Goal: Navigation & Orientation: Find specific page/section

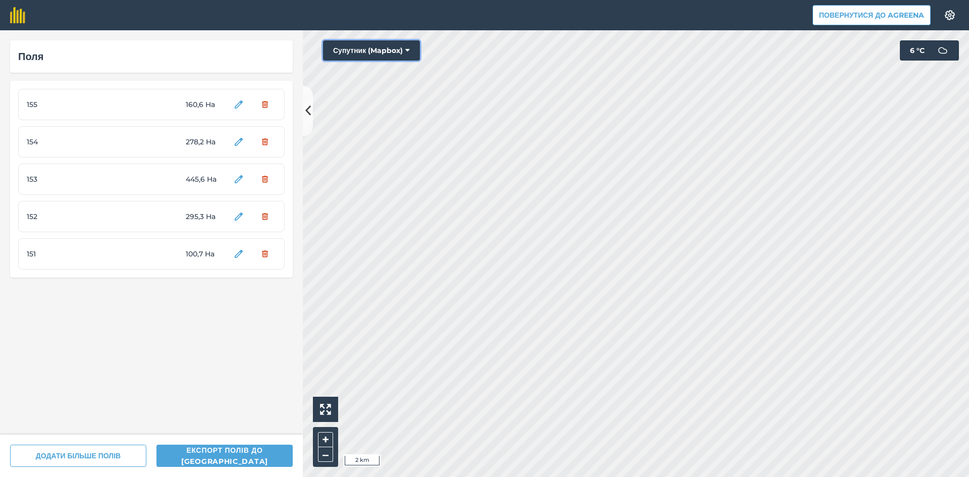
click at [370, 41] on button "Супутник (Mapbox)" at bounding box center [371, 50] width 97 height 20
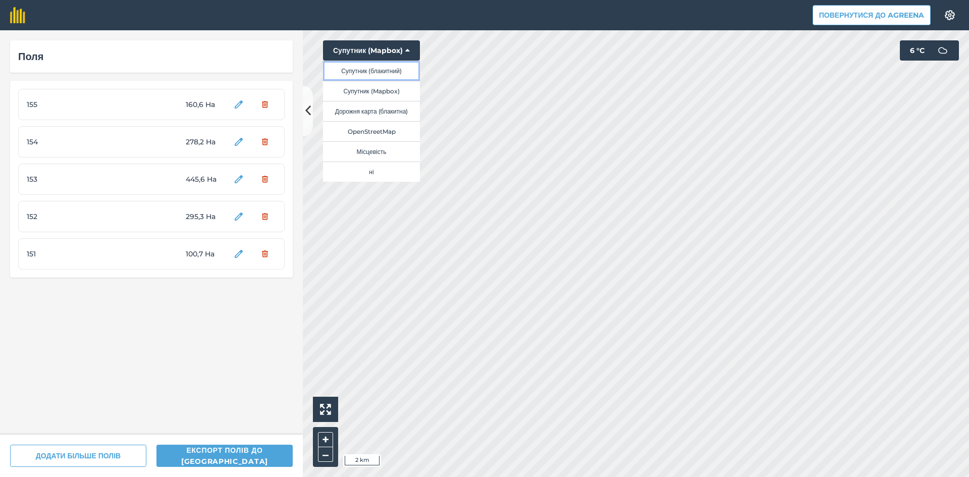
click at [378, 68] on button "Супутник (блакитний)" at bounding box center [371, 71] width 97 height 20
